Goal: Entertainment & Leisure: Consume media (video, audio)

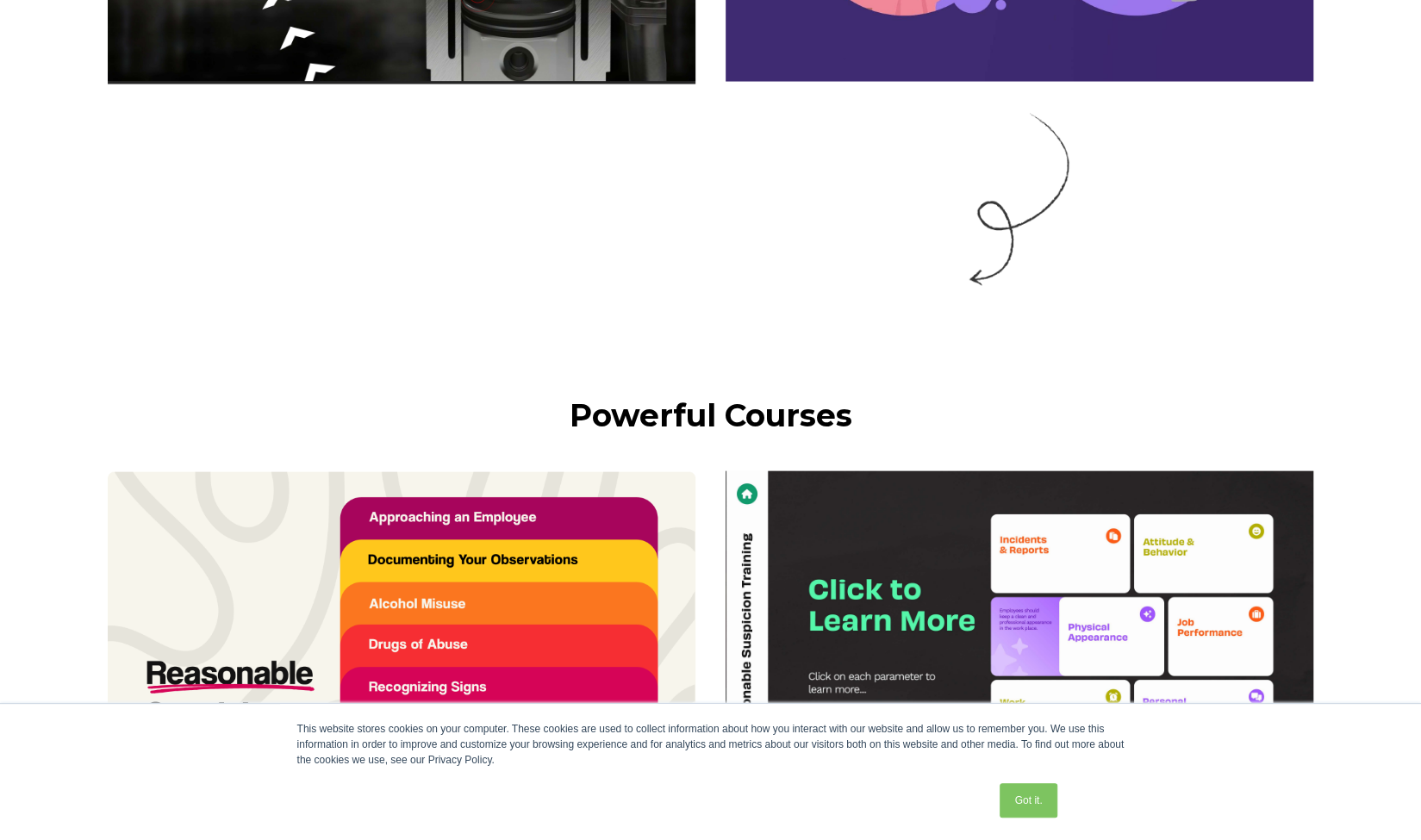
scroll to position [1896, 0]
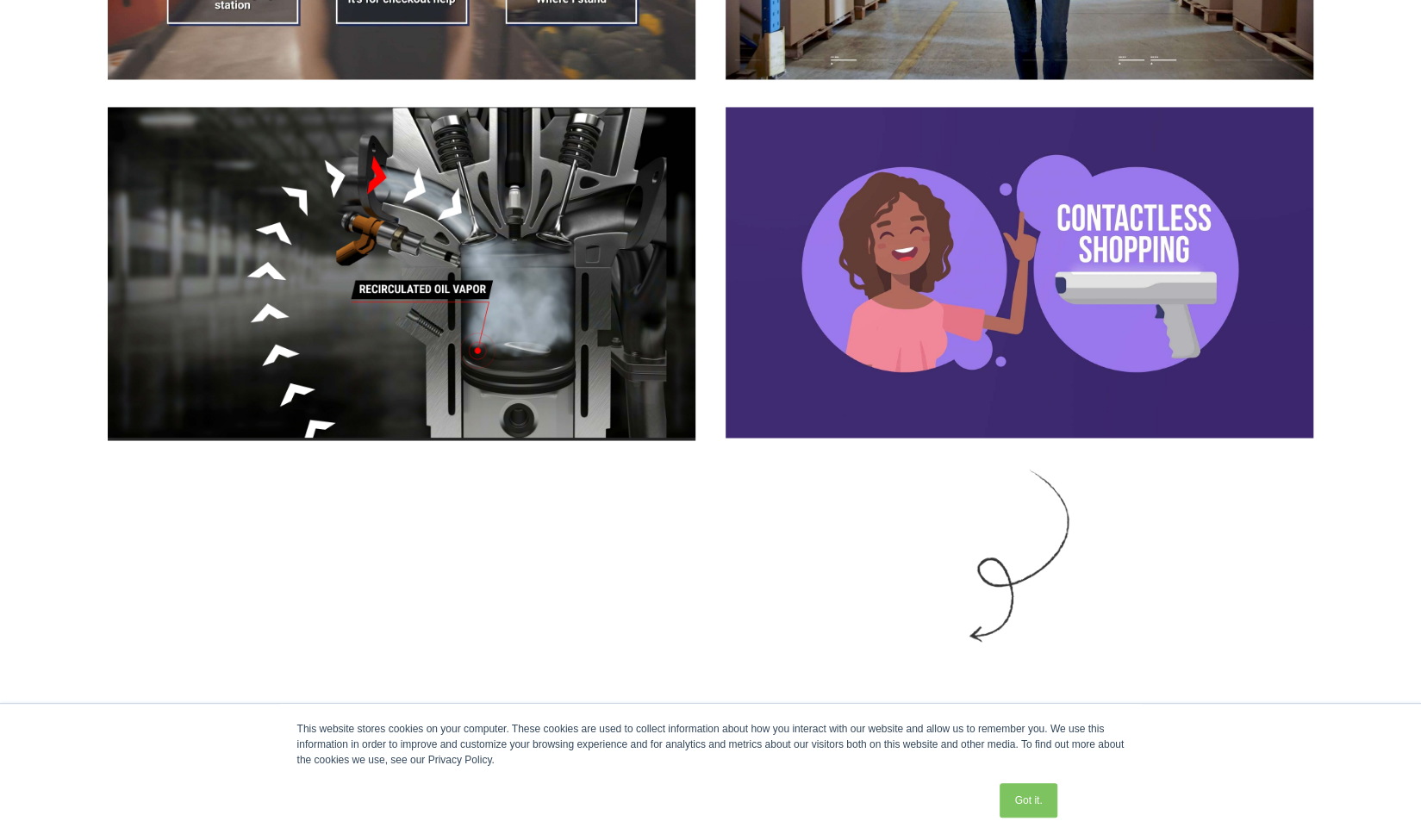
click at [513, 316] on img at bounding box center [401, 273] width 587 height 333
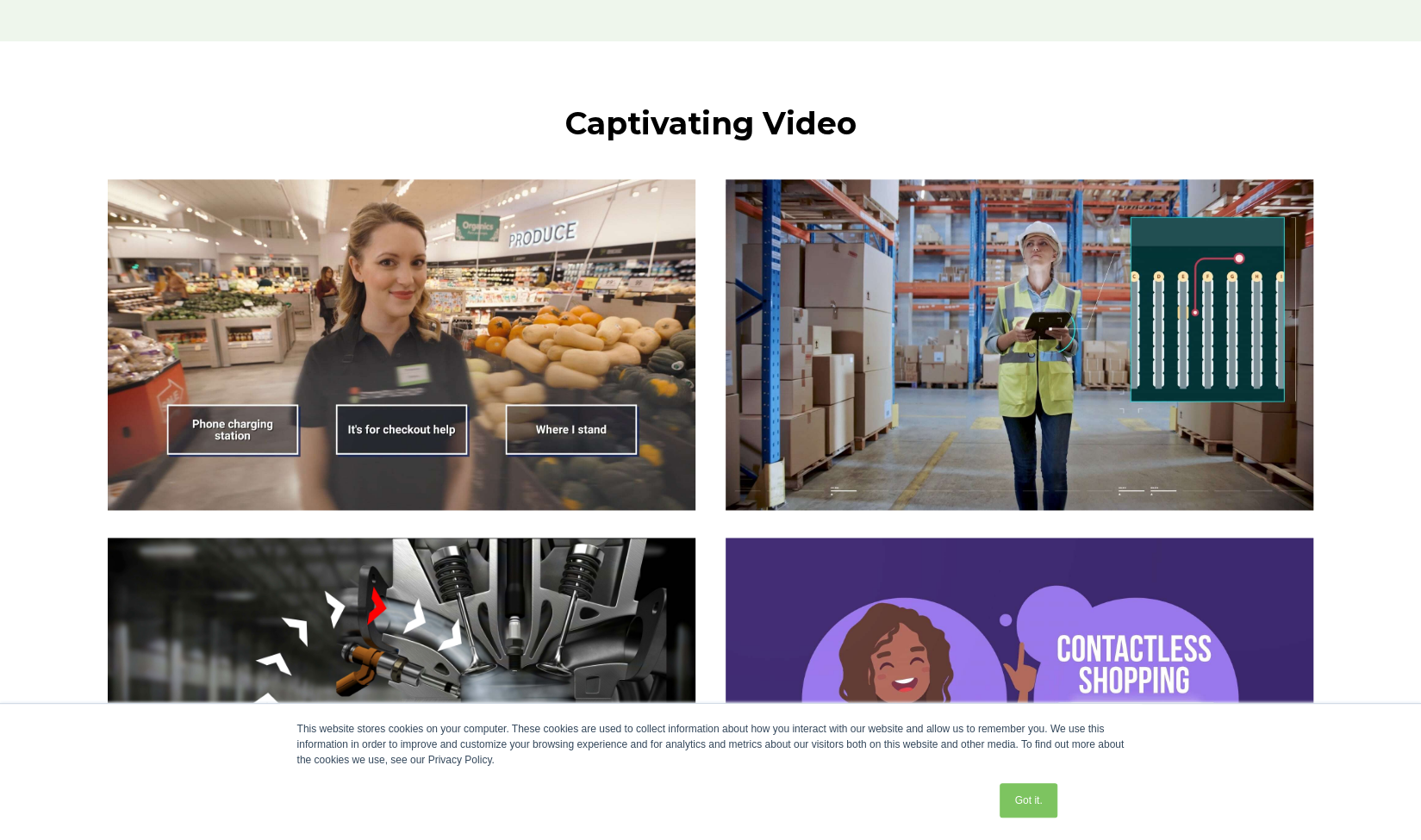
click at [546, 435] on img at bounding box center [401, 345] width 587 height 331
click at [427, 435] on img at bounding box center [401, 345] width 587 height 331
click at [254, 447] on img at bounding box center [401, 345] width 587 height 331
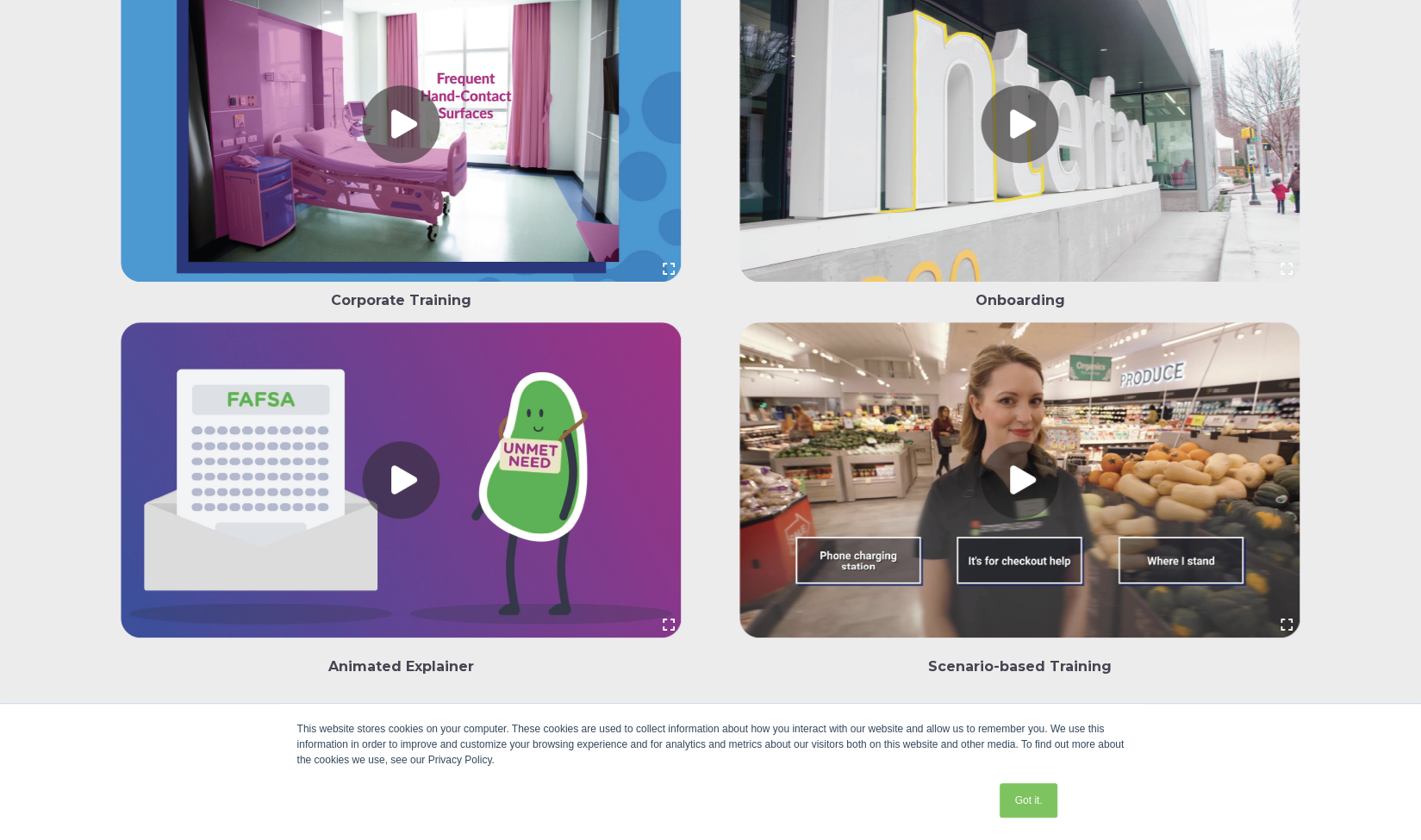
scroll to position [3963, 0]
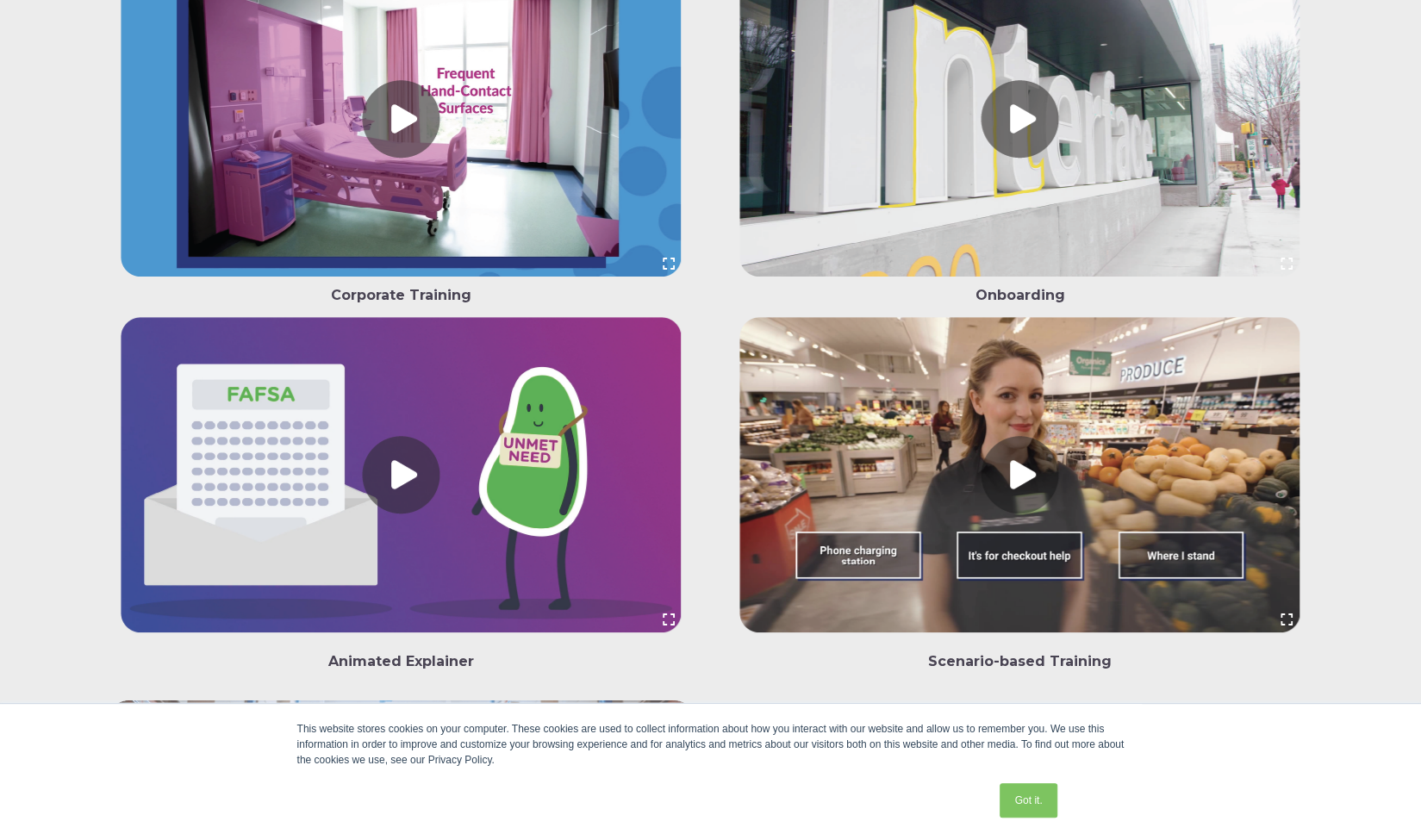
click at [410, 130] on link at bounding box center [401, 122] width 587 height 323
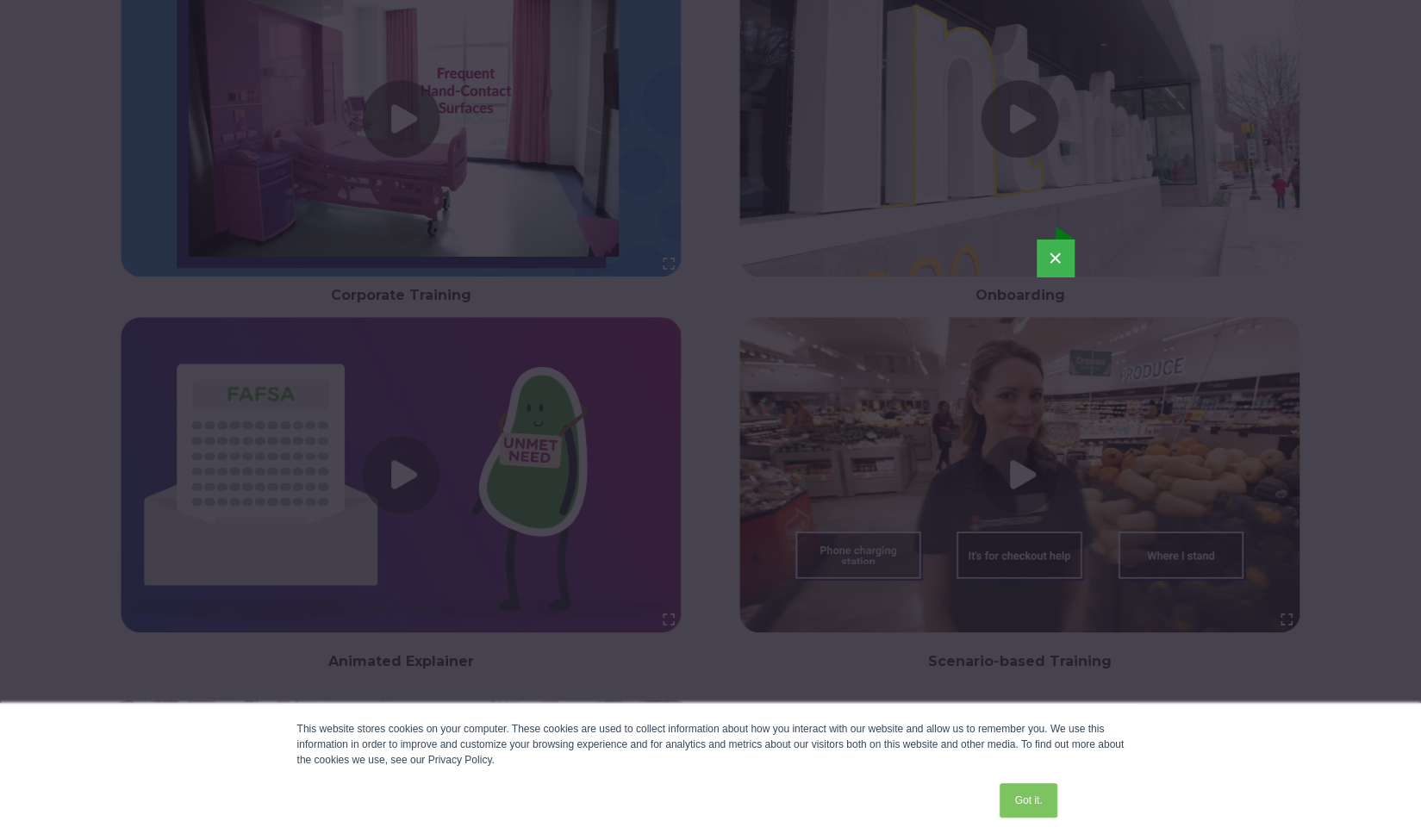
click at [55, 241] on div "×" at bounding box center [710, 420] width 1407 height 429
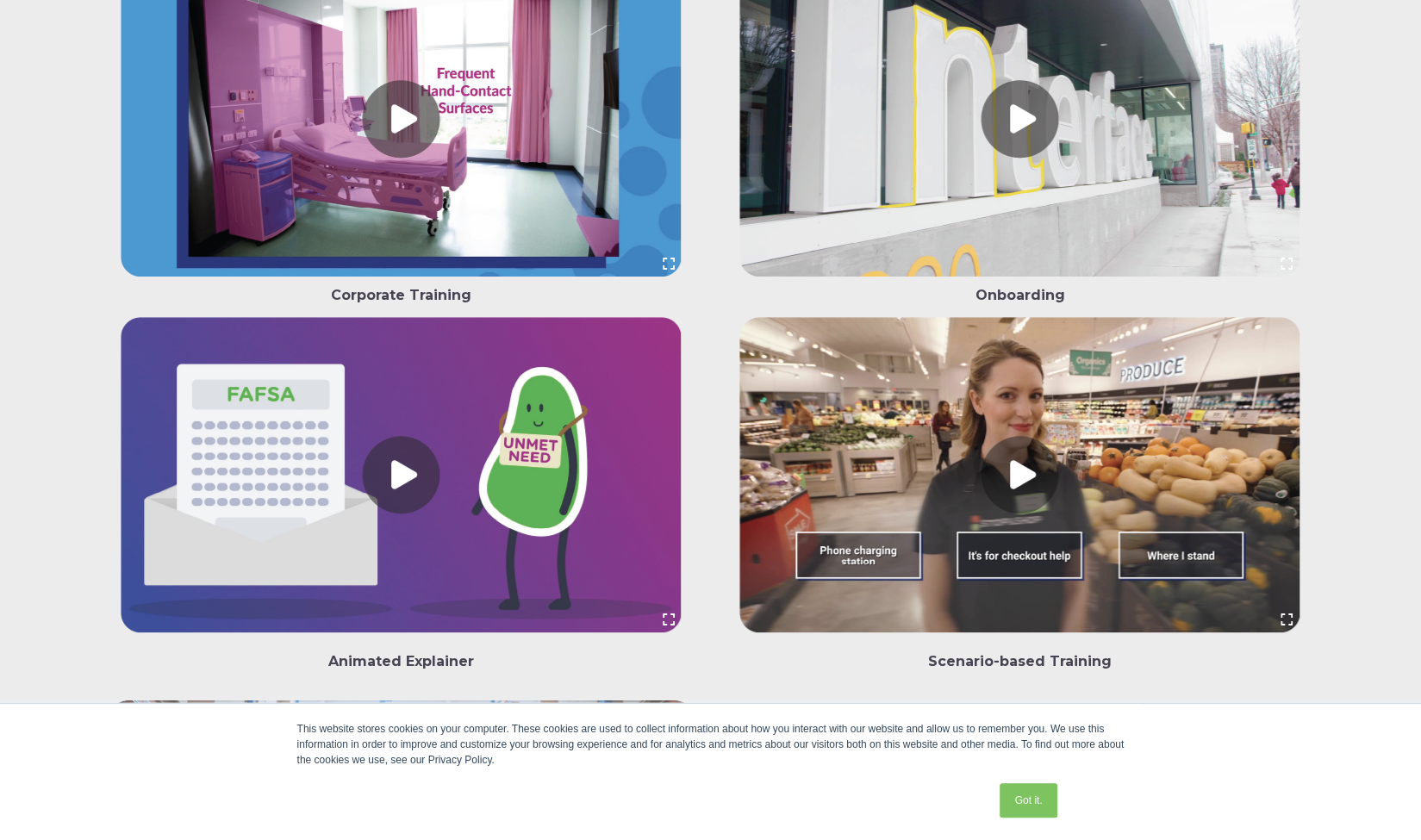
scroll to position [3924, 0]
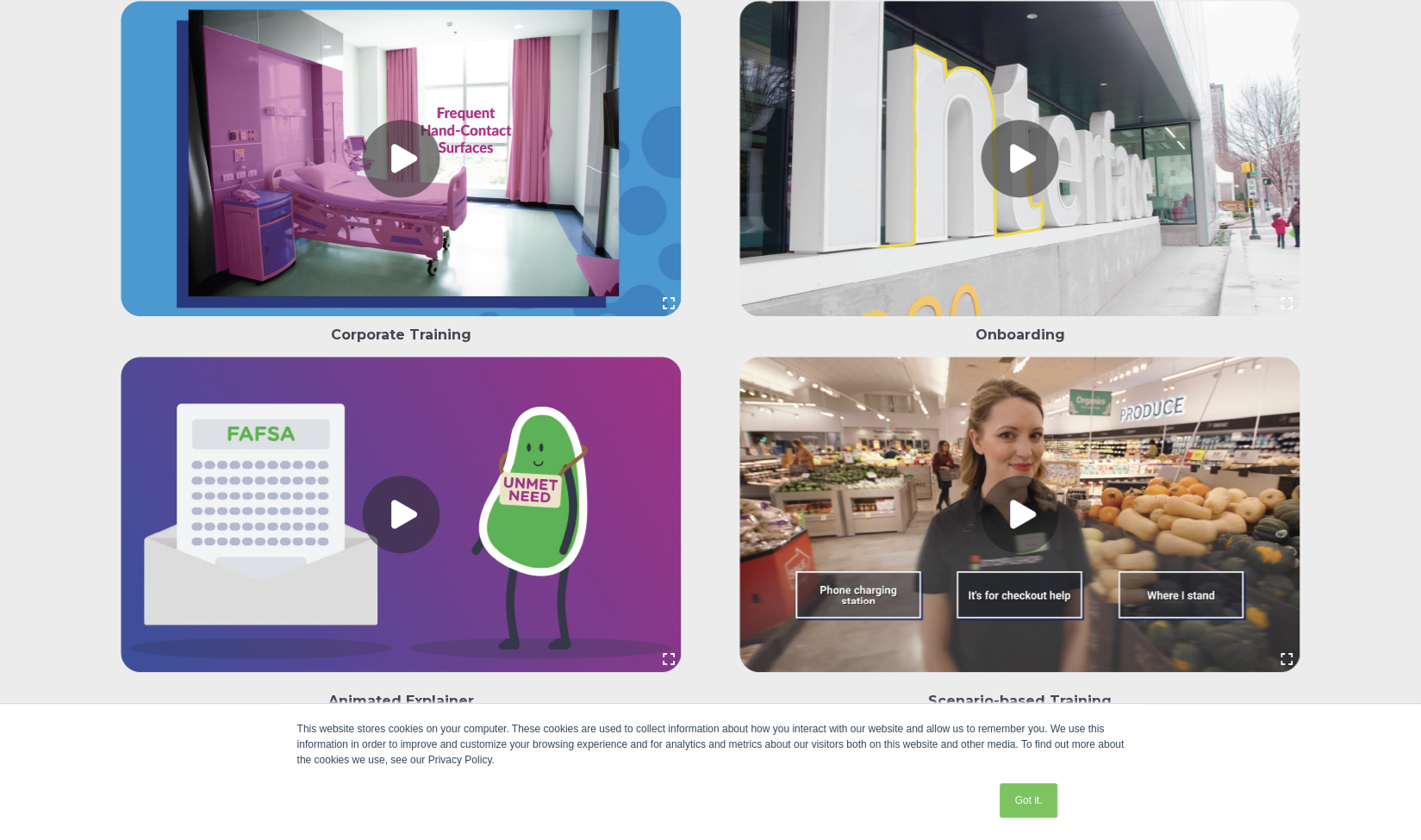
click at [1041, 135] on link at bounding box center [1019, 162] width 587 height 323
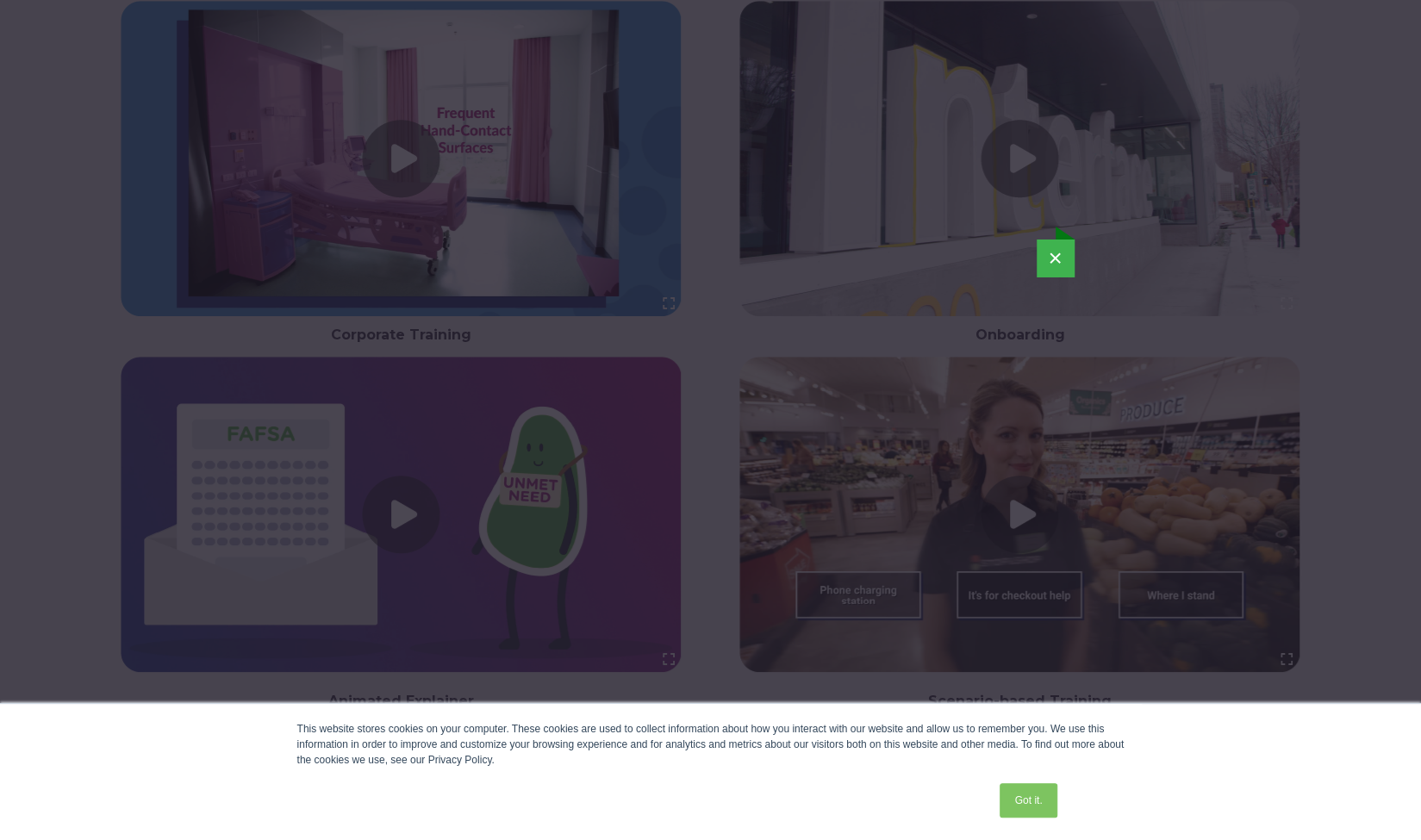
click at [1058, 252] on button "×" at bounding box center [1056, 259] width 38 height 38
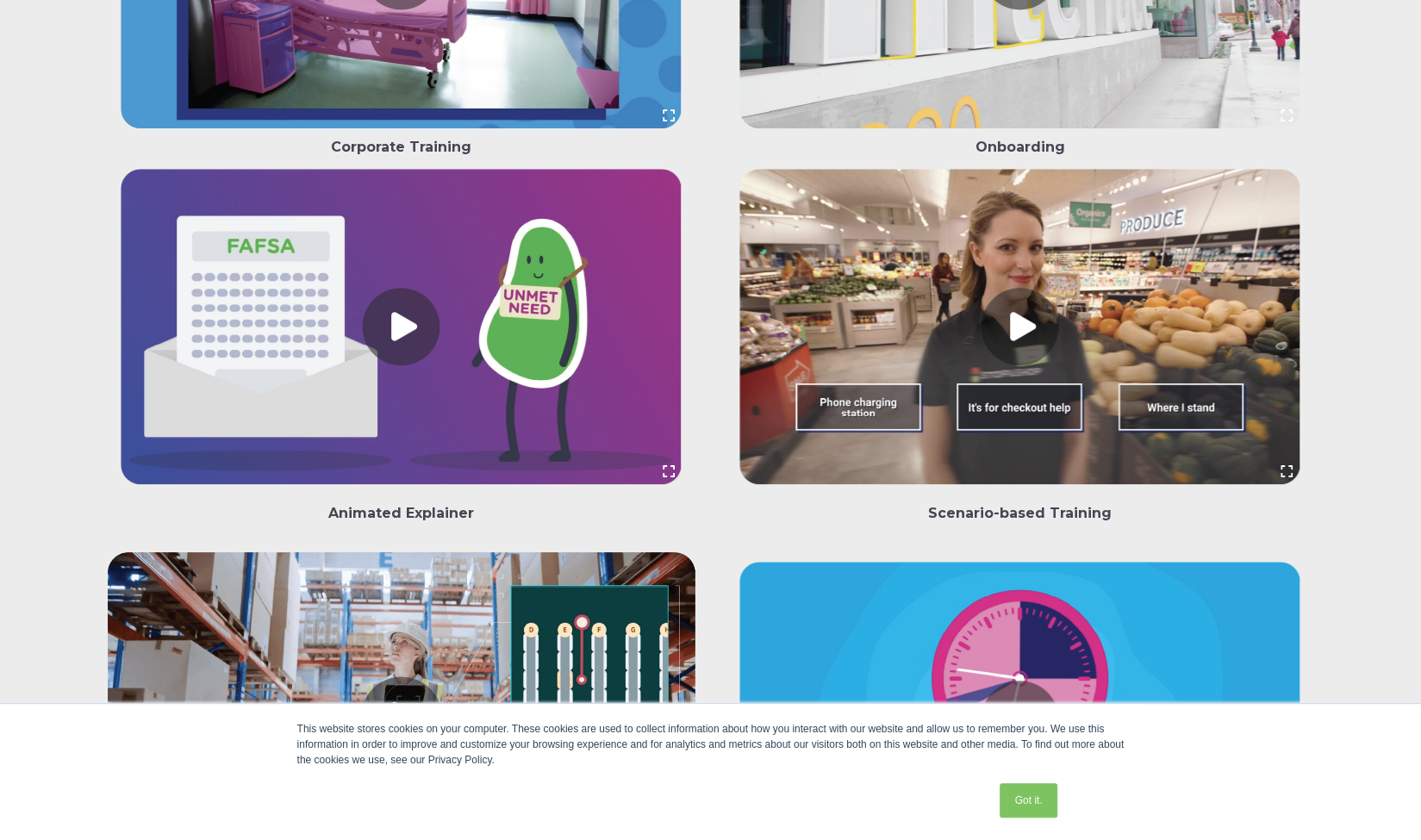
scroll to position [4096, 0]
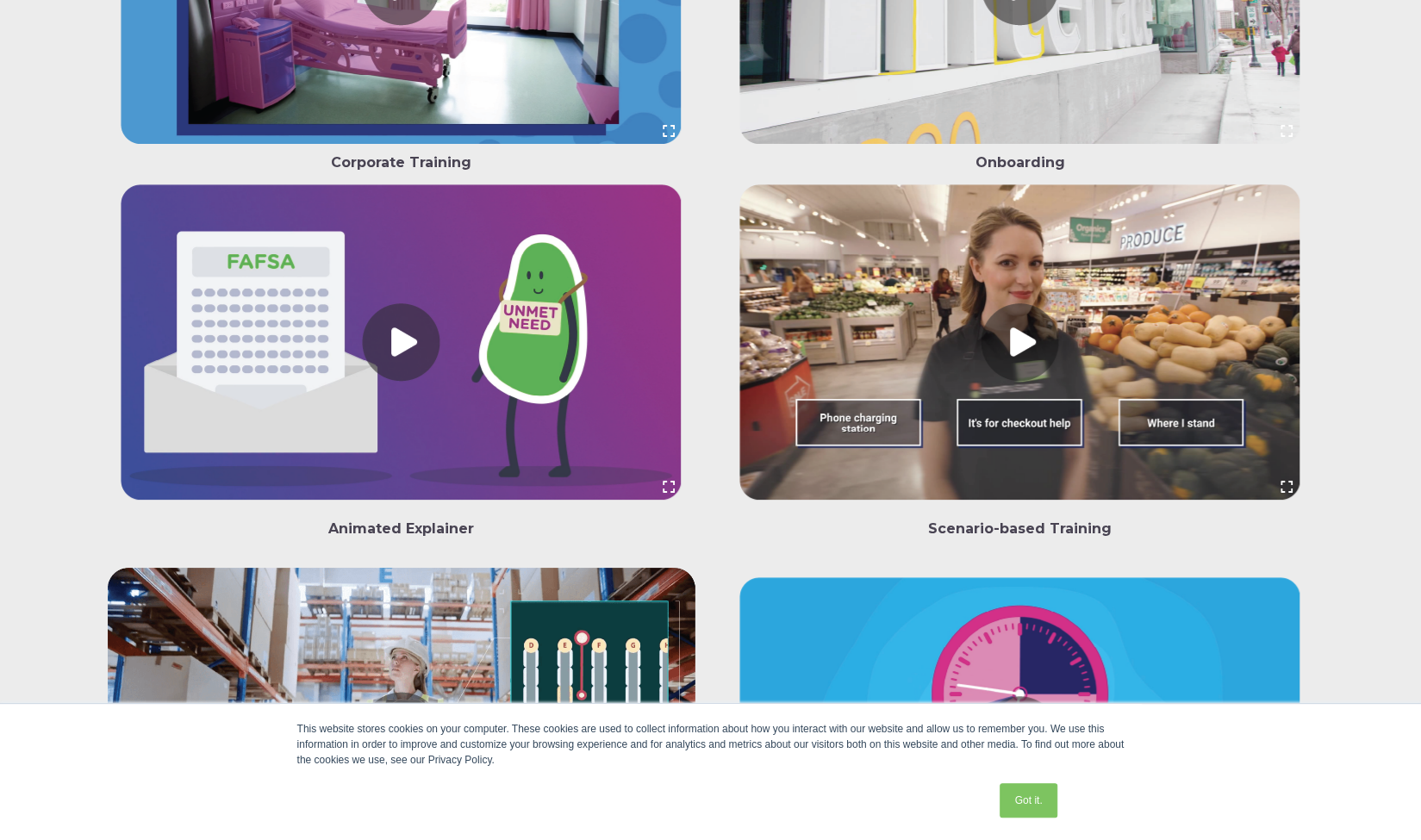
click at [413, 363] on link at bounding box center [401, 346] width 587 height 323
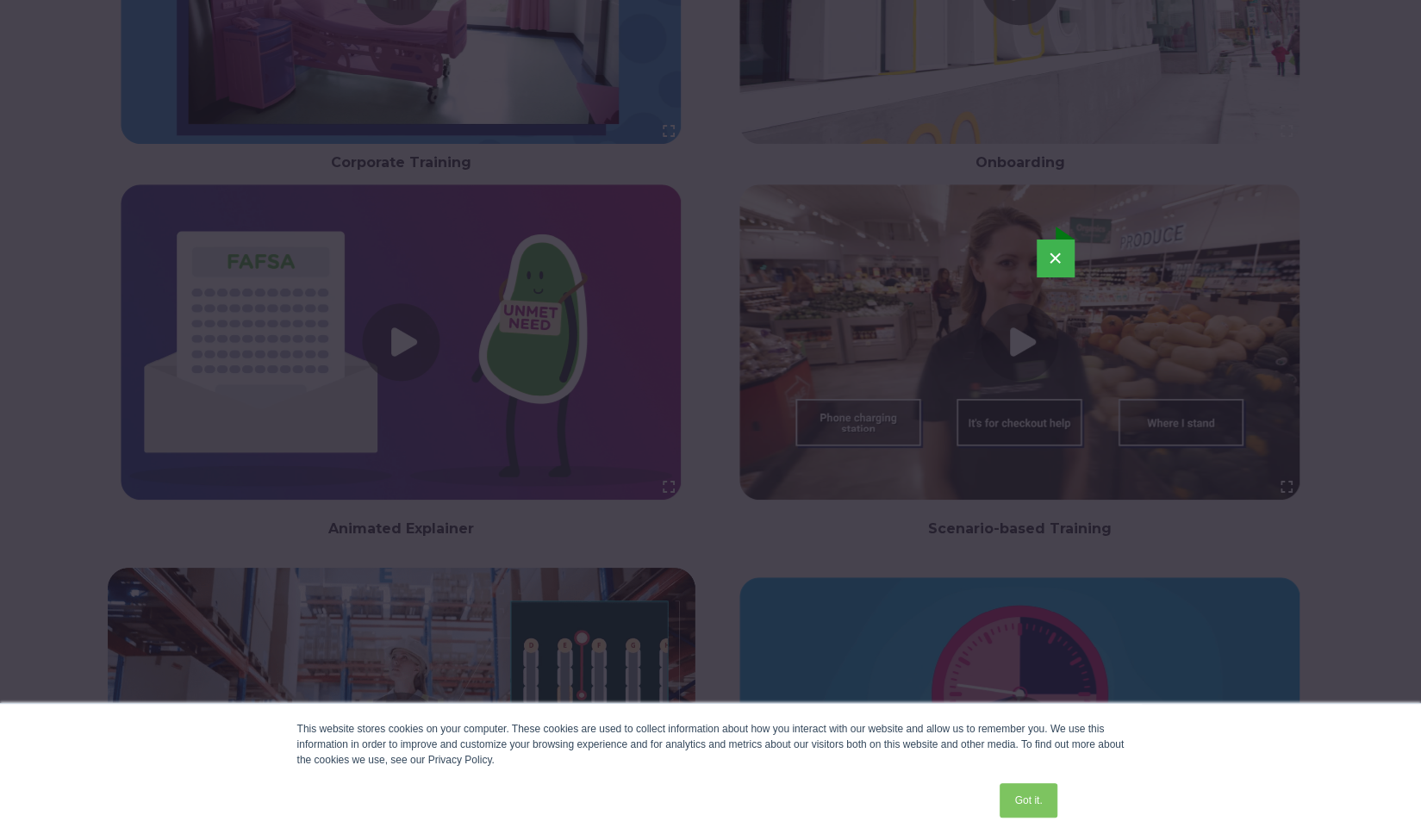
click at [1055, 262] on button "×" at bounding box center [1056, 259] width 38 height 38
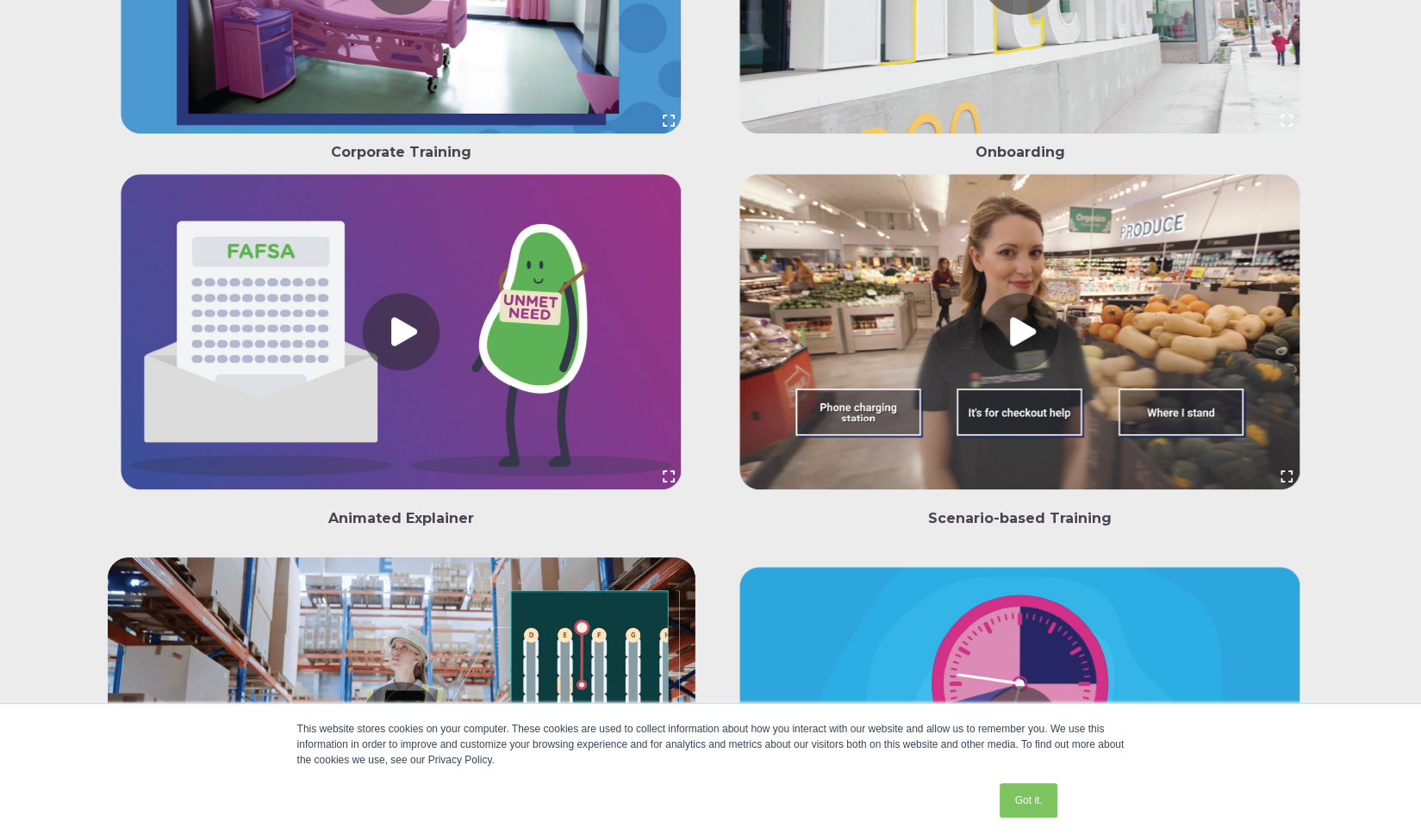
scroll to position [4623, 0]
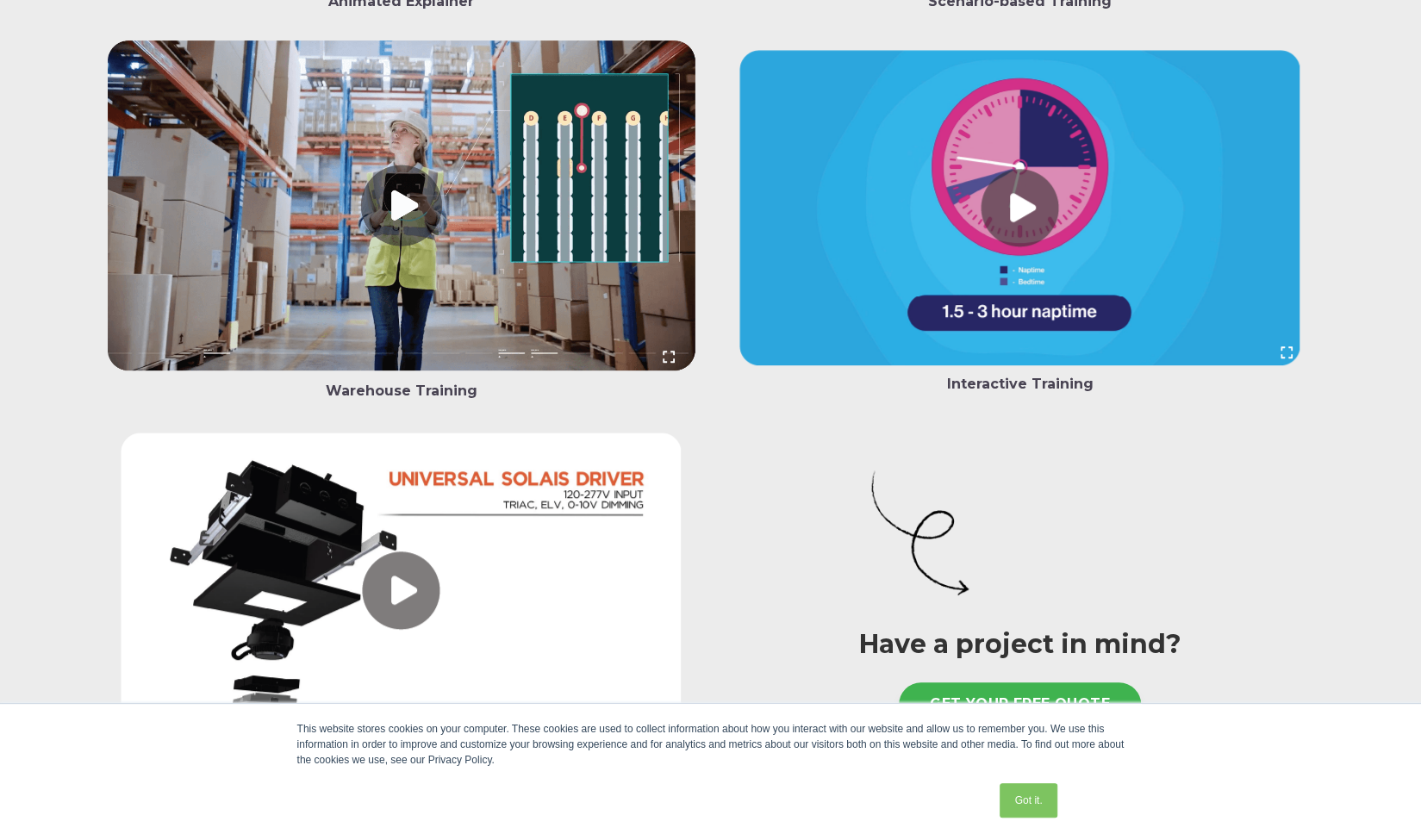
click at [391, 609] on link at bounding box center [401, 593] width 587 height 323
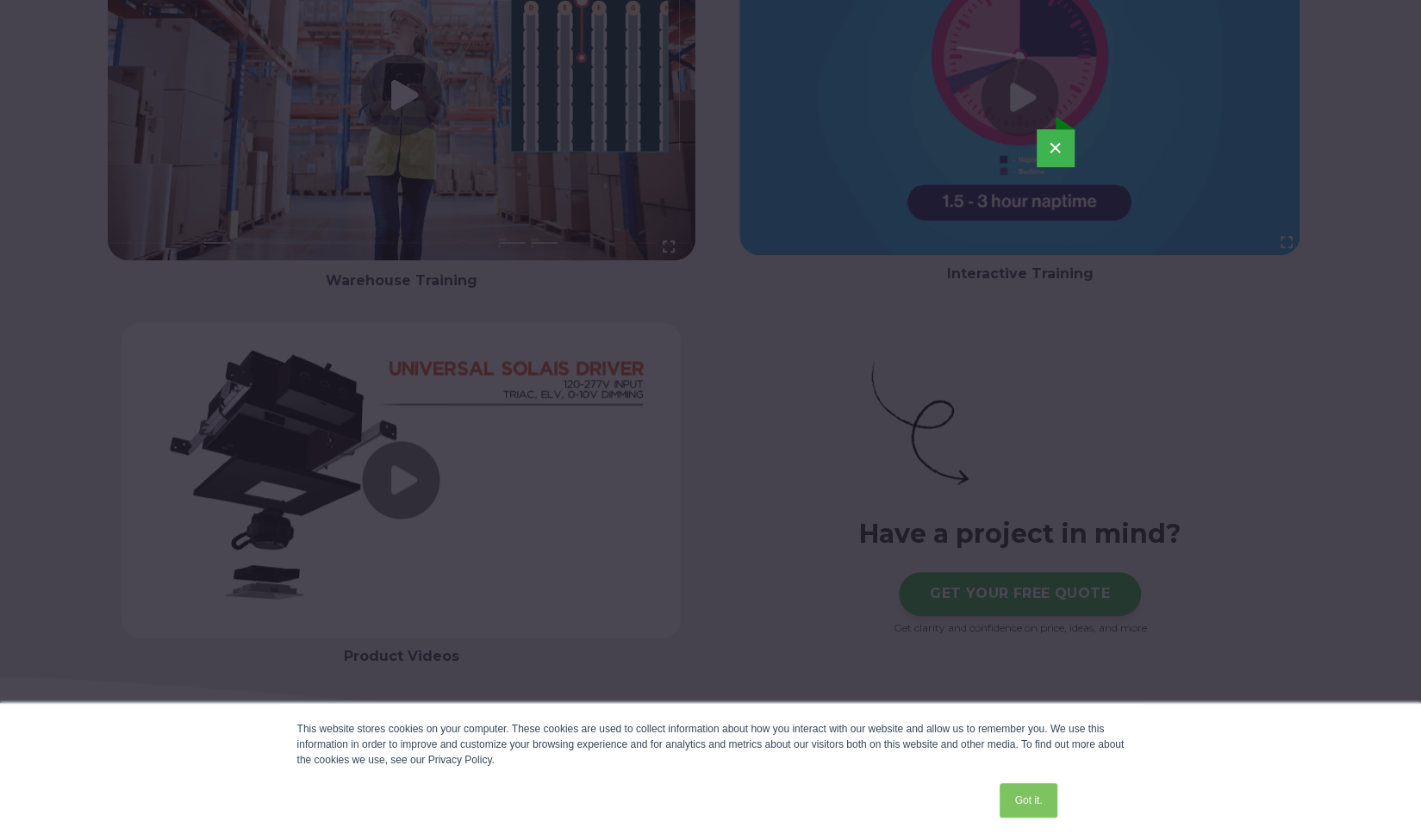
scroll to position [4795, 0]
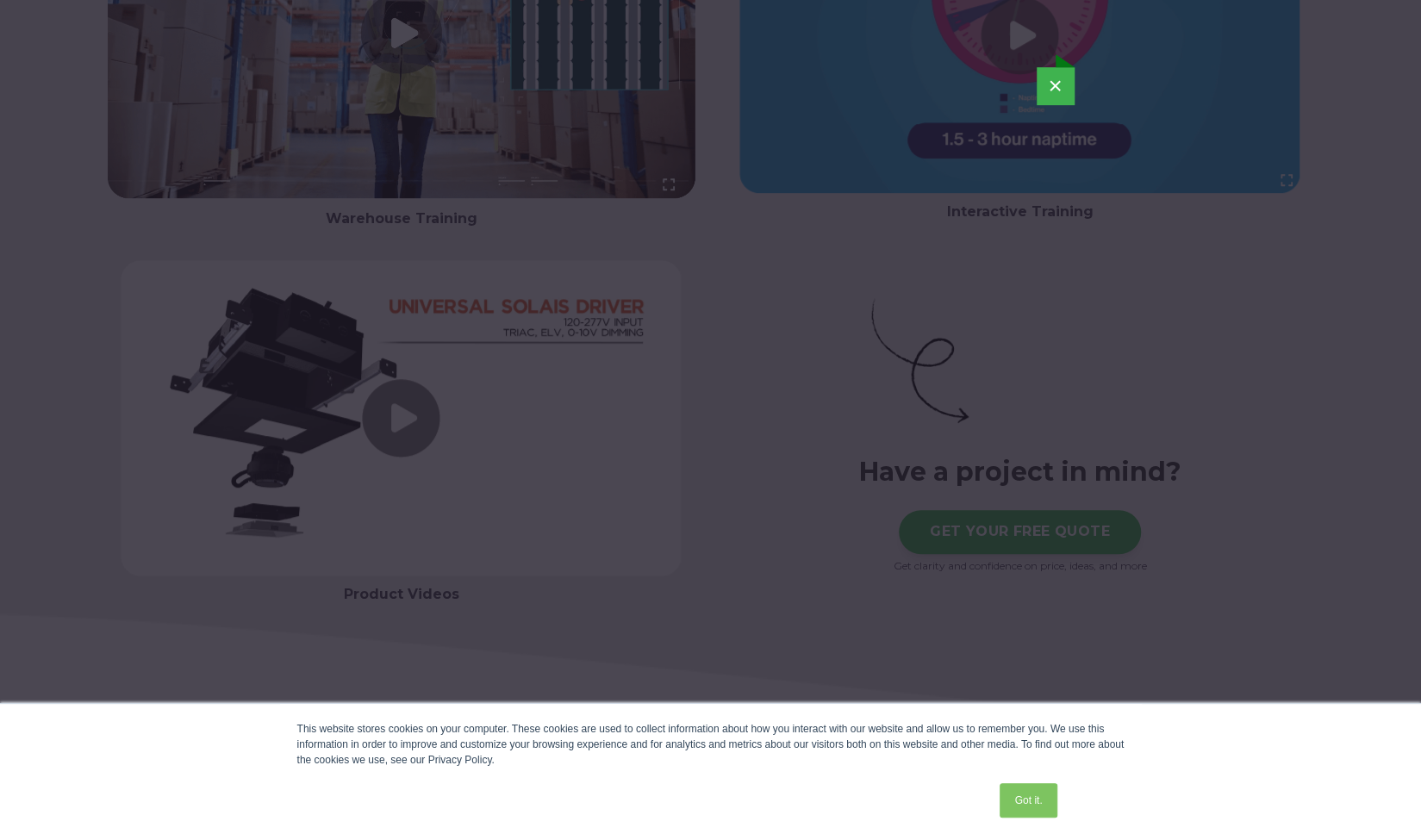
click at [1063, 94] on button "×" at bounding box center [1056, 87] width 38 height 38
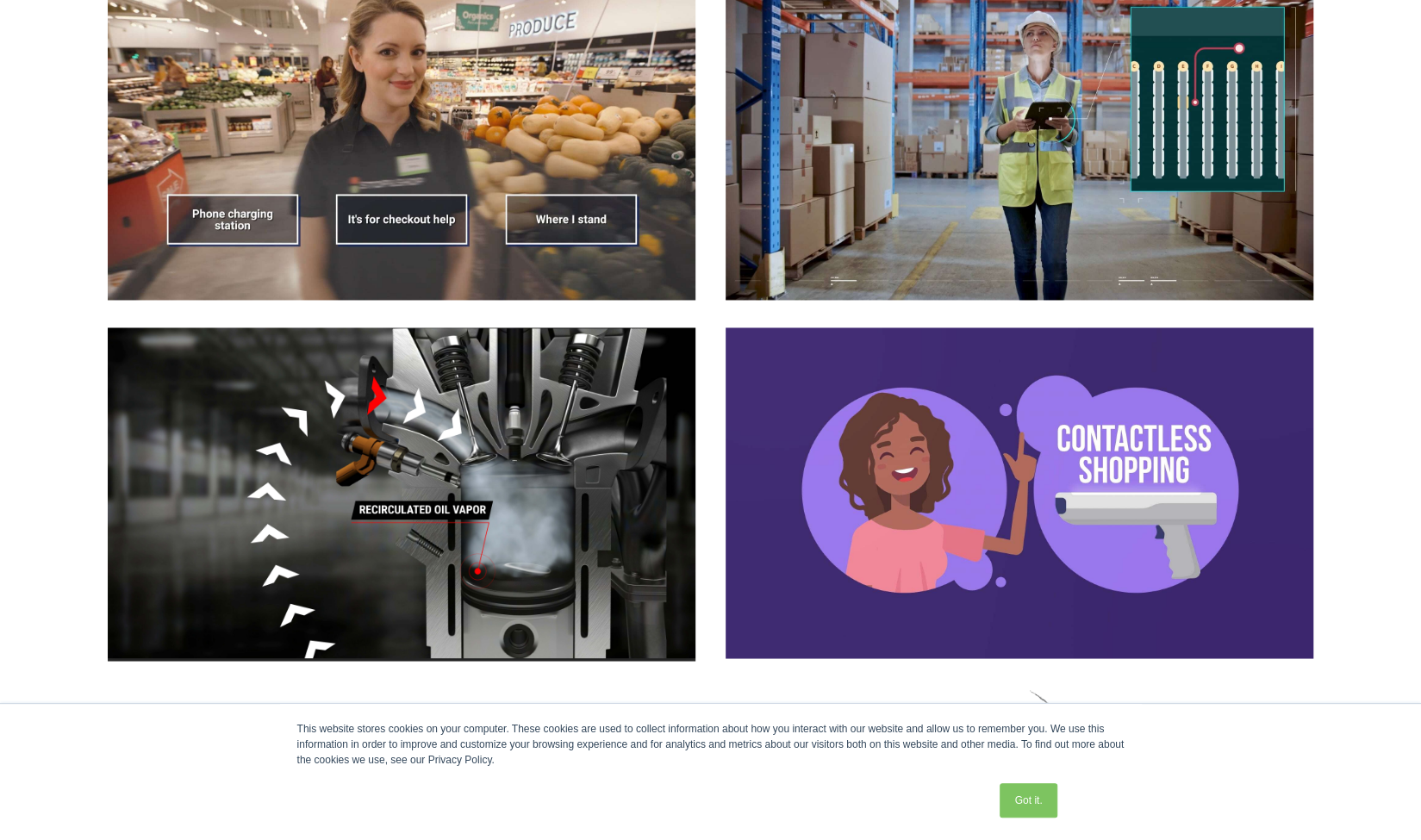
scroll to position [1392, 0]
